Goal: Register for event/course

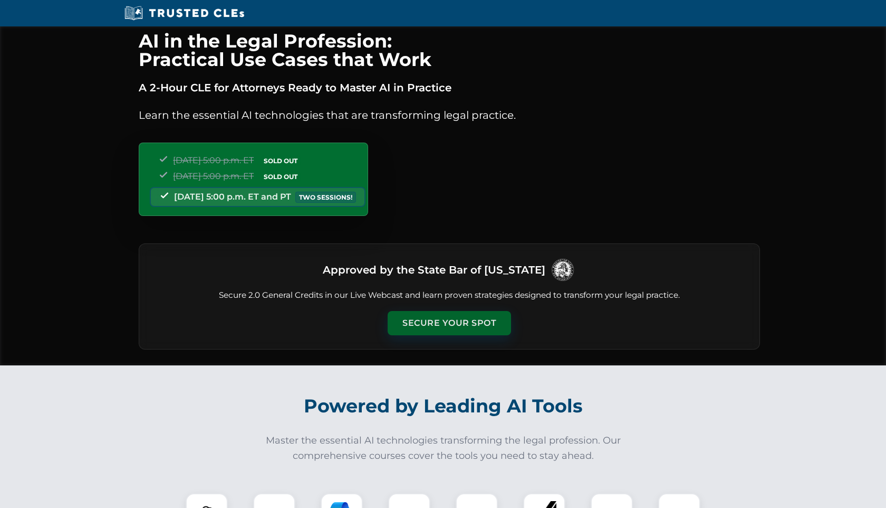
click at [481, 328] on button "Secure Your Spot" at bounding box center [449, 323] width 123 height 24
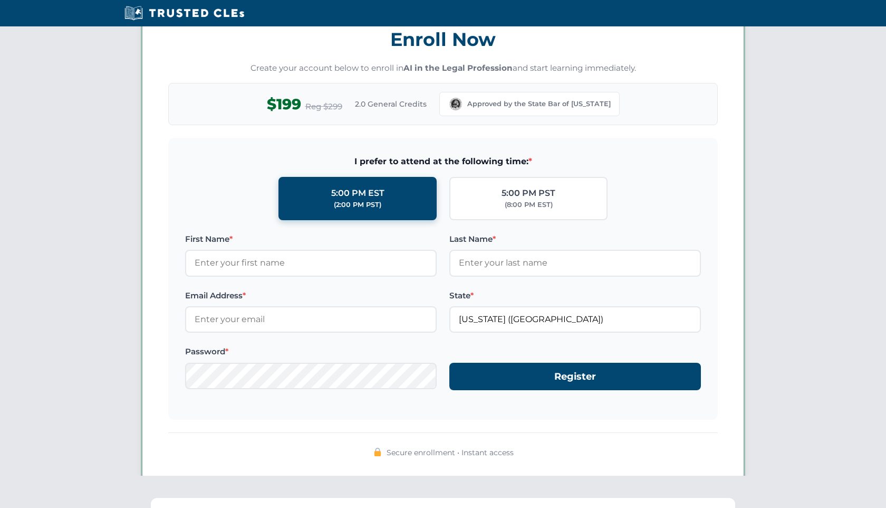
scroll to position [914, 0]
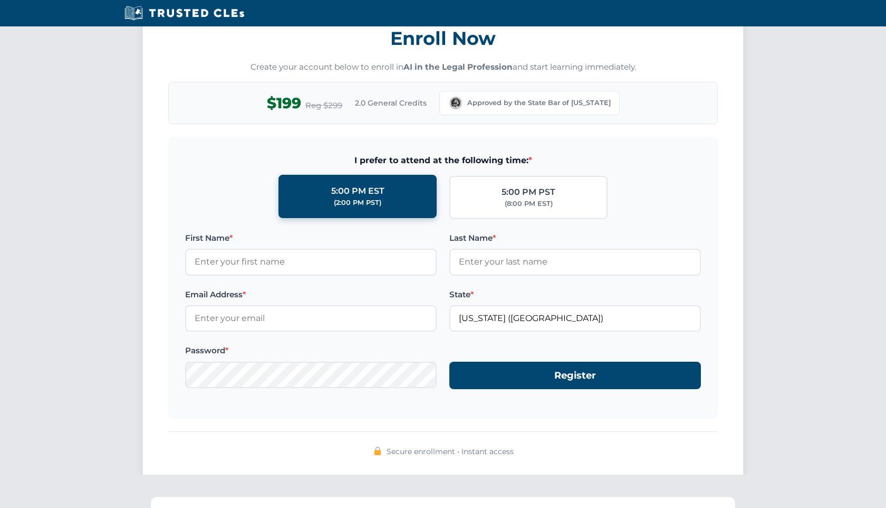
click at [389, 193] on label "5:00 PM EST (2:00 PM PST)" at bounding box center [358, 196] width 158 height 43
click at [0, 0] on input "5:00 PM EST (2:00 PM PST)" at bounding box center [0, 0] width 0 height 0
click at [389, 193] on label "5:00 PM EST (2:00 PM PST)" at bounding box center [358, 196] width 158 height 43
click at [0, 0] on input "5:00 PM EST (2:00 PM PST)" at bounding box center [0, 0] width 0 height 0
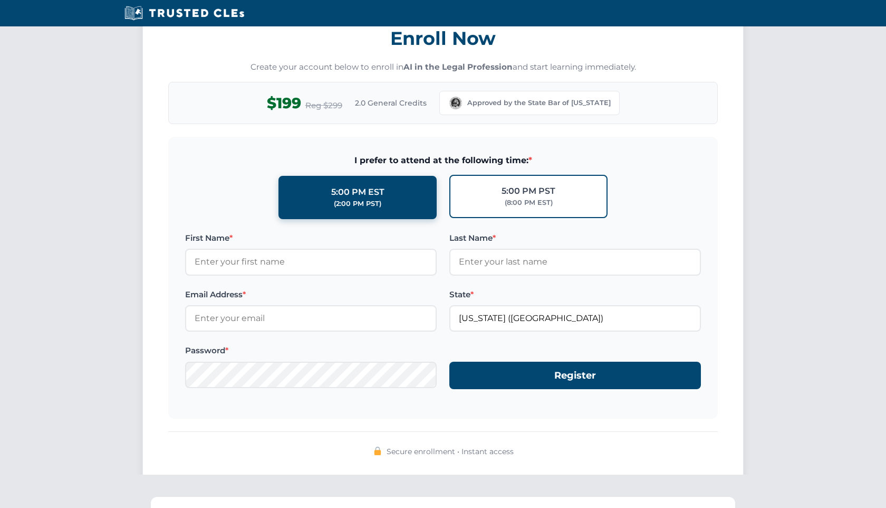
click at [519, 195] on div "5:00 PM PST" at bounding box center [529, 191] width 54 height 14
click at [0, 0] on input "5:00 PM PST (8:00 PM EST)" at bounding box center [0, 0] width 0 height 0
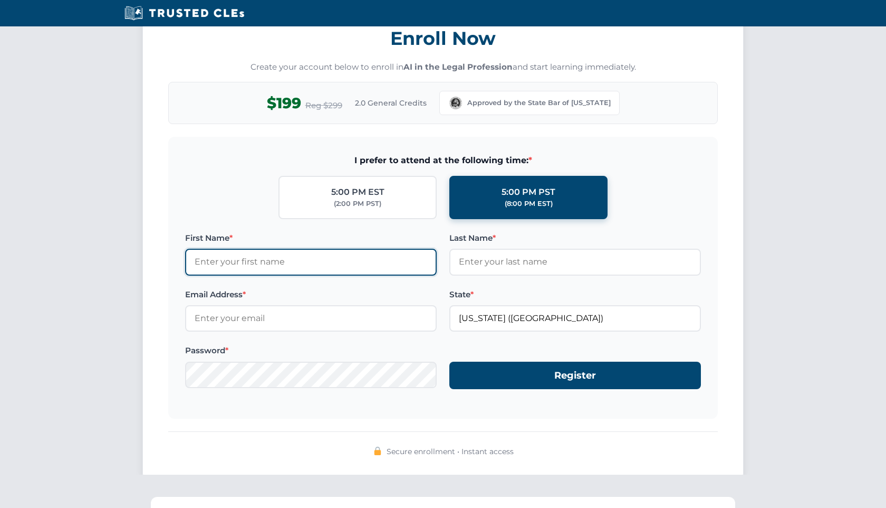
click at [356, 266] on input "First Name *" at bounding box center [311, 262] width 252 height 26
type input "Stephany"
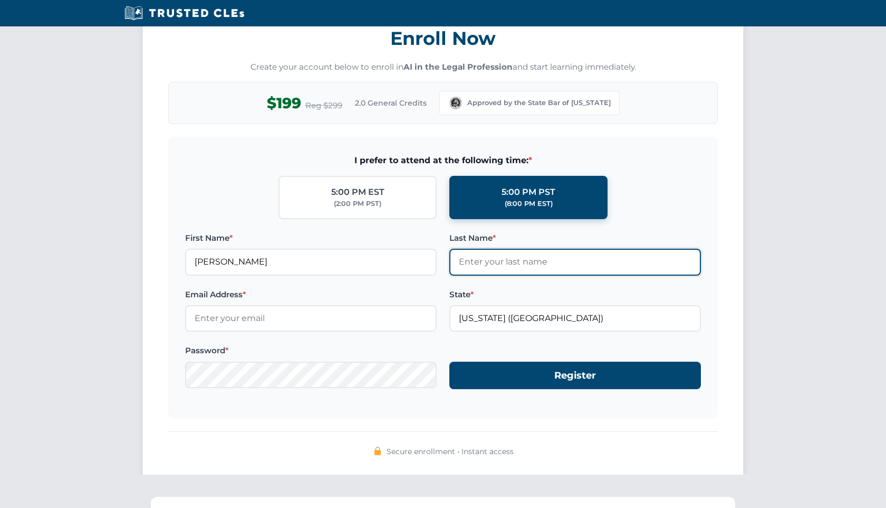
type input "Watson"
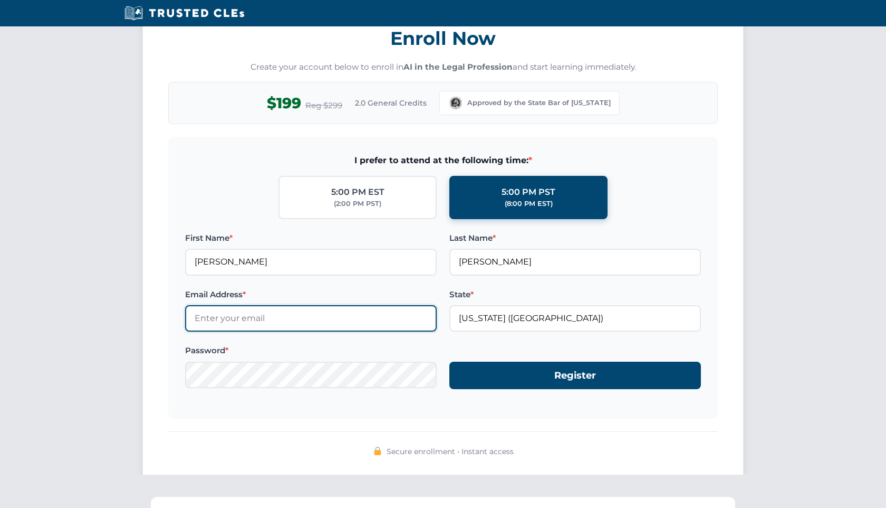
type input "stephanywatson@mspetersonranch.com"
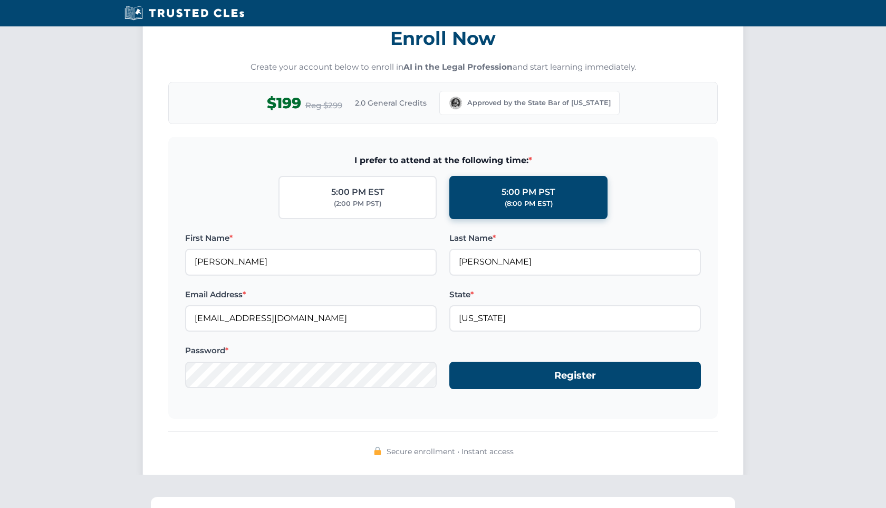
type input "Oregon (OR)"
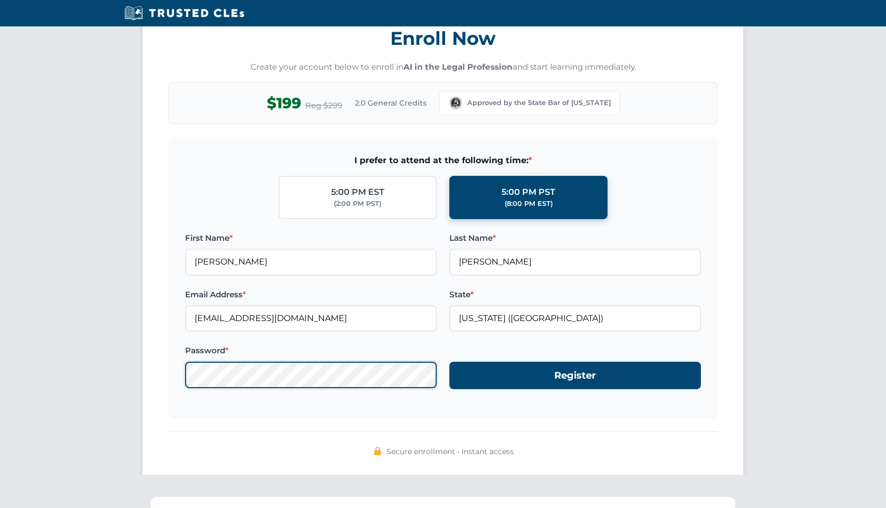
click at [450, 361] on button "Register" at bounding box center [576, 375] width 252 height 28
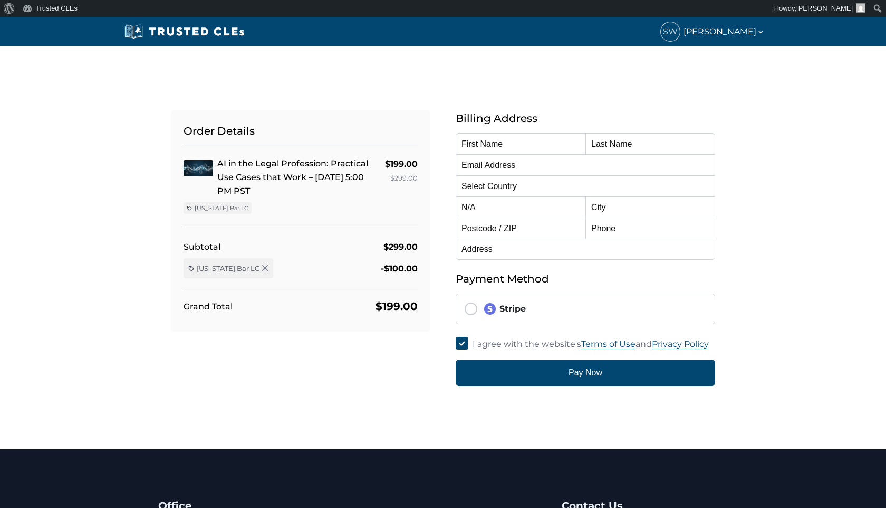
type input "Stephany"
type input "Watson"
type input "stephanywatson@mspetersonranch.com"
select select "United States"
radio input "true"
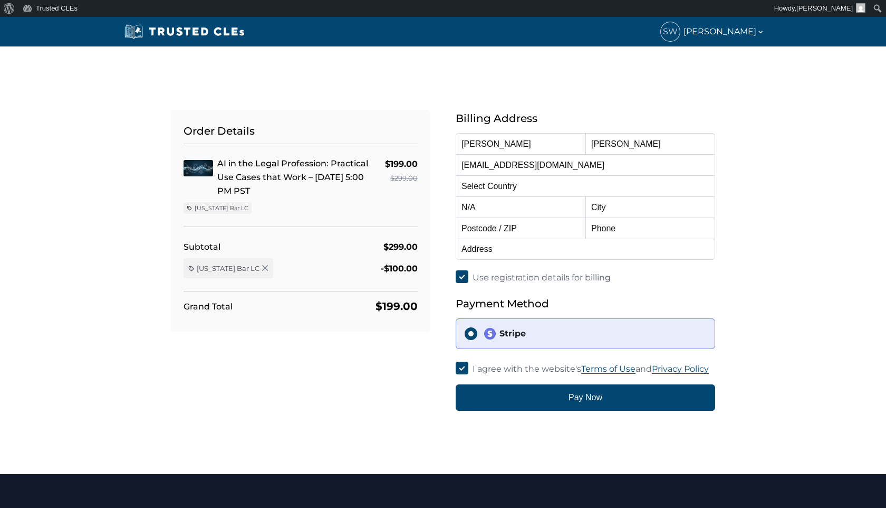
select select "Oregon"
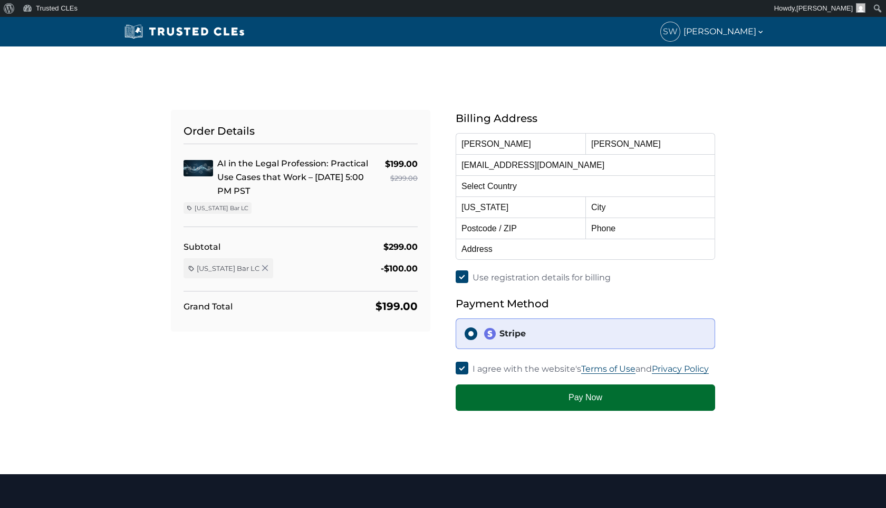
click at [641, 402] on button "Pay Now" at bounding box center [586, 397] width 260 height 26
click at [627, 403] on button "Pay Now" at bounding box center [586, 397] width 260 height 26
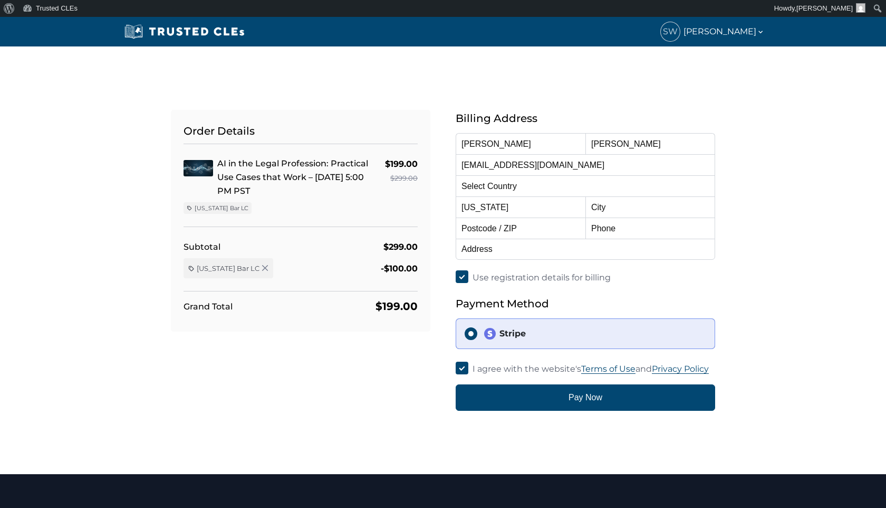
drag, startPoint x: 636, startPoint y: 289, endPoint x: 625, endPoint y: 282, distance: 13.5
click at [636, 289] on div "Billing Address First Name Stephany Last Name Watson Email Address stephanywats…" at bounding box center [586, 260] width 260 height 301
click at [685, 207] on input "text" at bounding box center [651, 206] width 130 height 21
type input "Lake Oswego"
type input "97034-2340"
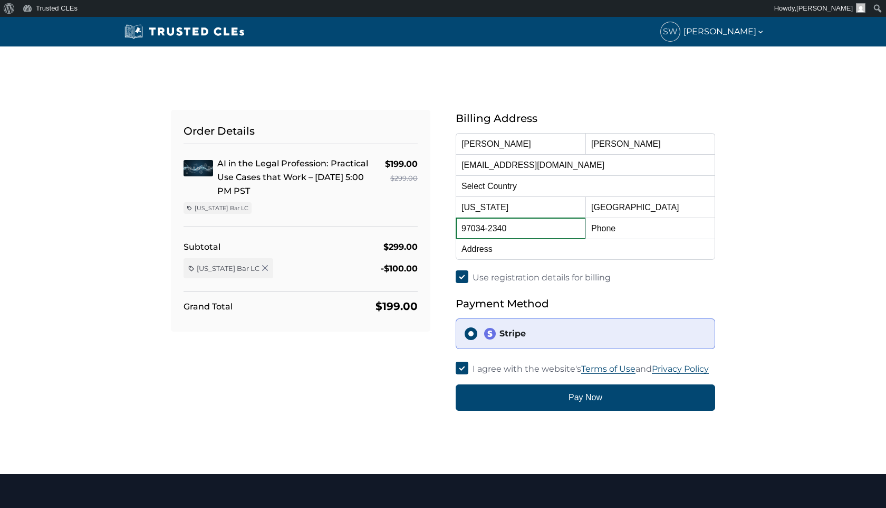
type input "9712058465"
type input "796 1st St"
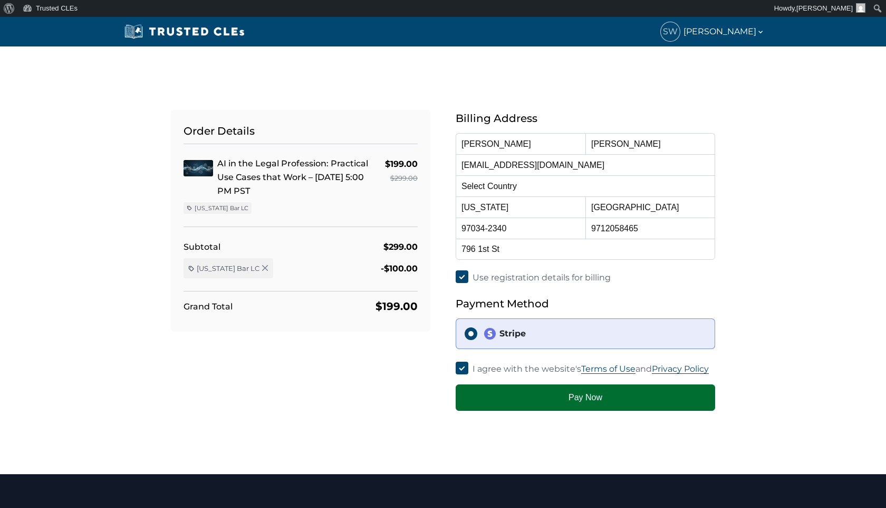
click at [594, 398] on button "Pay Now" at bounding box center [586, 397] width 260 height 26
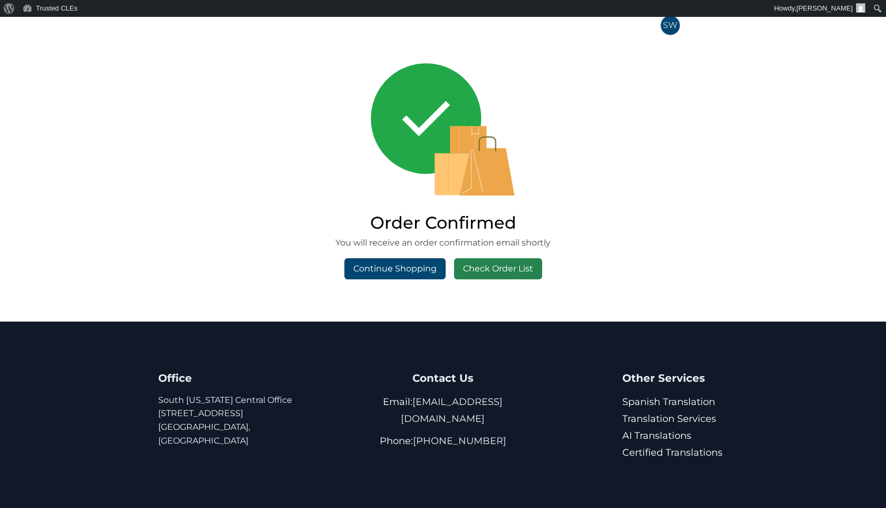
click at [514, 264] on link "Check Order List" at bounding box center [498, 268] width 88 height 21
